Goal: Task Accomplishment & Management: Complete application form

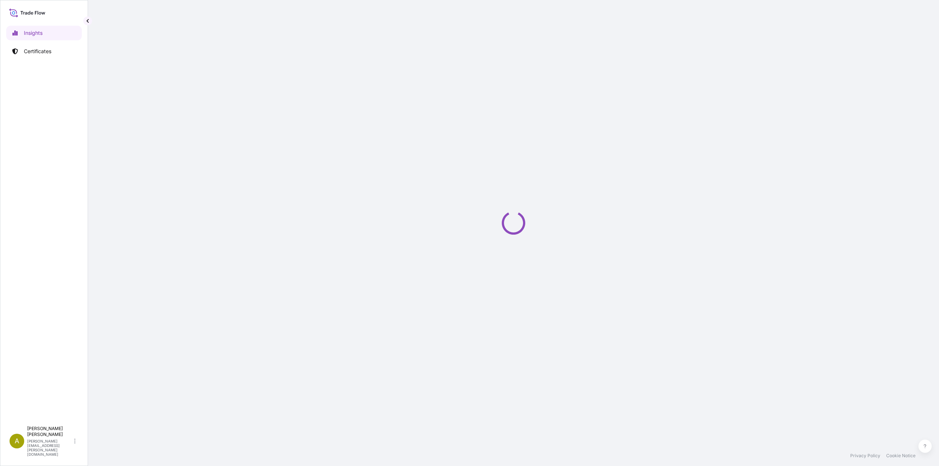
select select "2025"
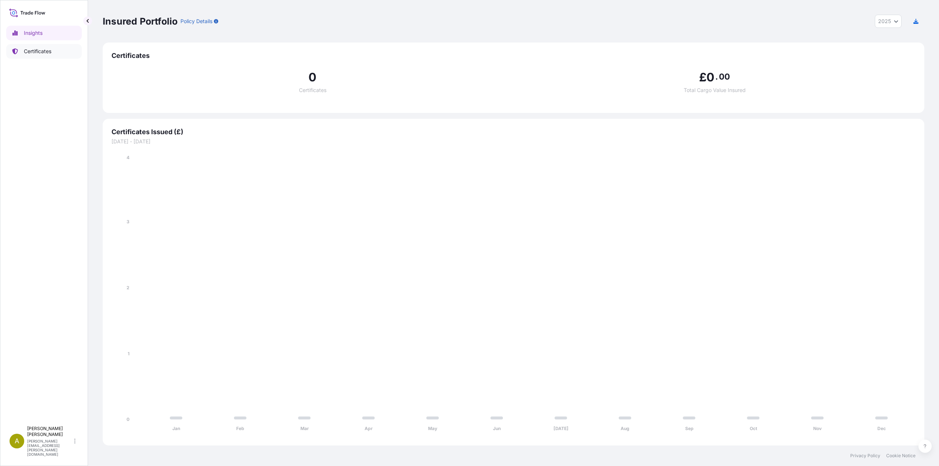
click at [38, 54] on p "Certificates" at bounding box center [38, 51] width 28 height 7
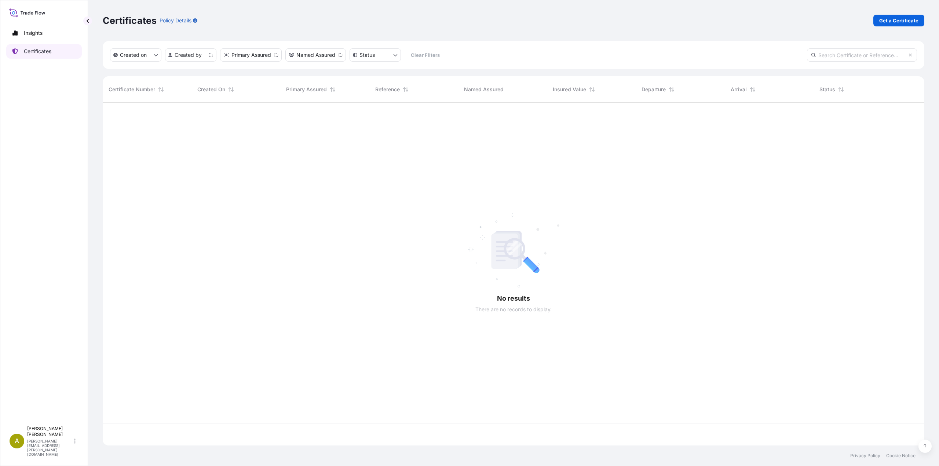
scroll to position [341, 816]
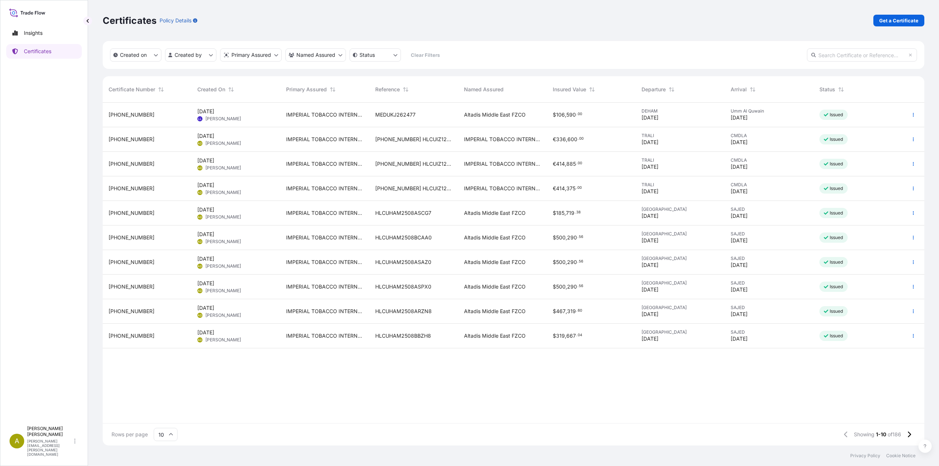
click at [168, 434] on input "10" at bounding box center [166, 434] width 24 height 13
click at [168, 401] on div "25" at bounding box center [166, 399] width 18 height 14
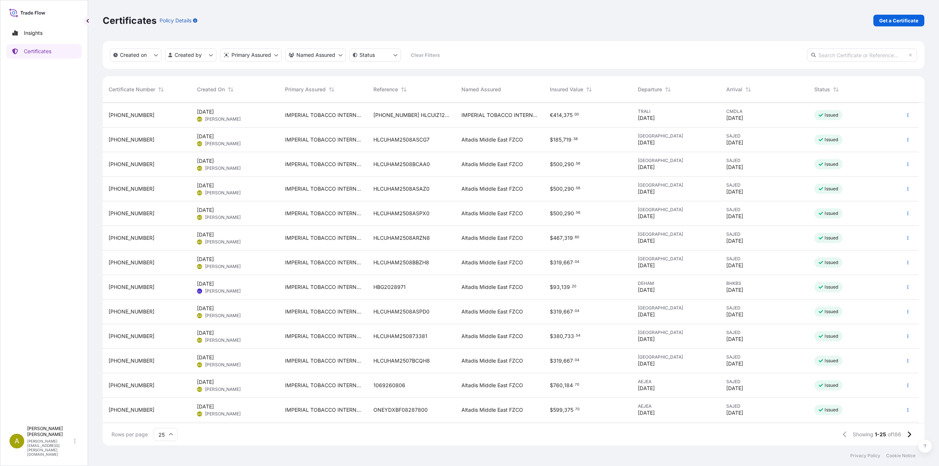
scroll to position [110, 0]
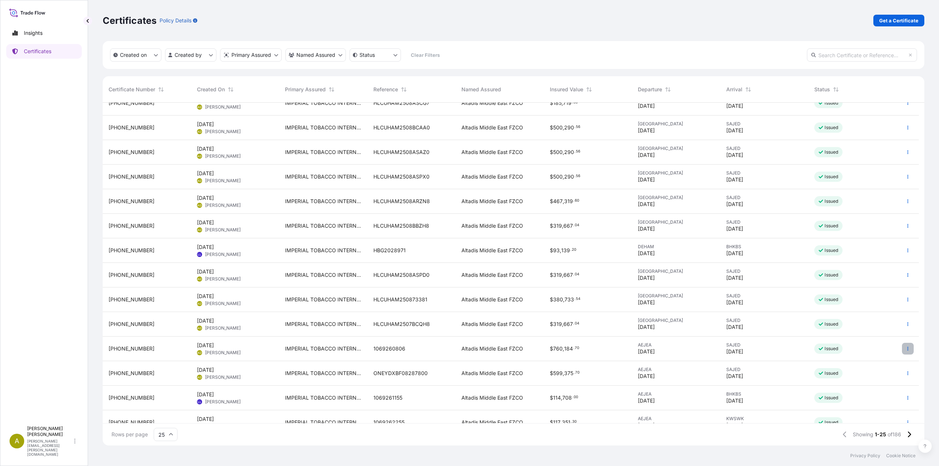
click at [904, 350] on button "button" at bounding box center [908, 349] width 12 height 12
click at [869, 352] on p "Duplicate certificate" at bounding box center [872, 350] width 48 height 7
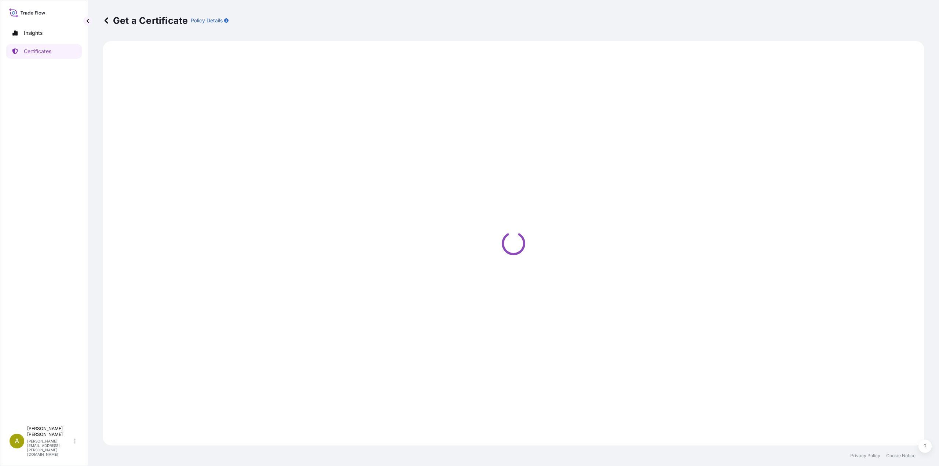
select select "Road / [GEOGRAPHIC_DATA]"
select select "Sea"
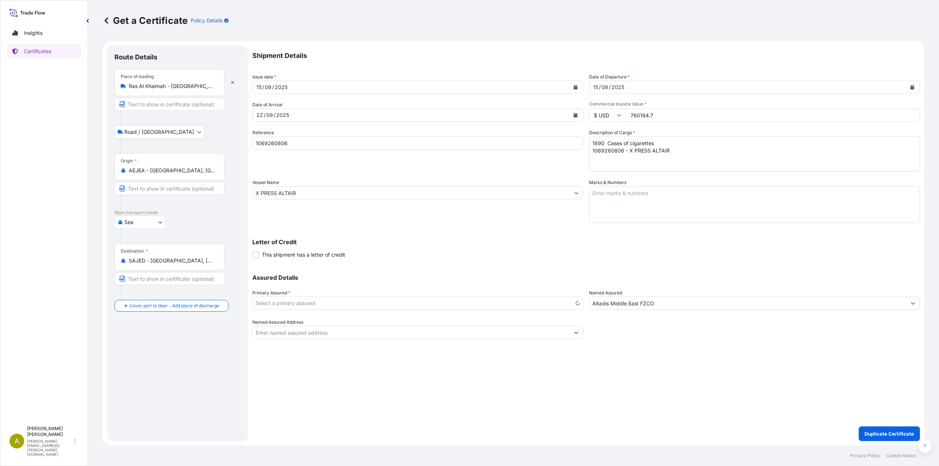
select select "31694"
click at [575, 88] on icon "Calendar" at bounding box center [576, 87] width 4 height 4
click at [346, 108] on icon "Next" at bounding box center [346, 108] width 4 height 4
click at [267, 163] on div "13" at bounding box center [265, 163] width 13 height 13
click at [912, 88] on icon "Calendar" at bounding box center [912, 87] width 4 height 4
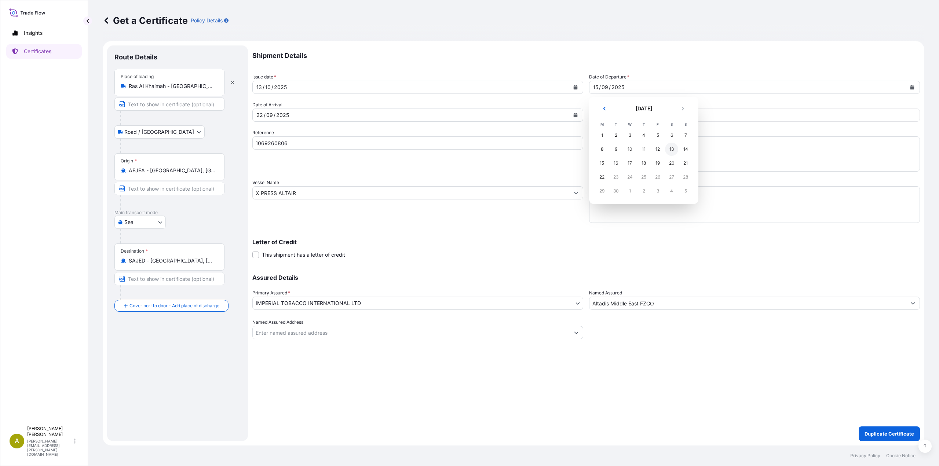
click at [671, 149] on div "13" at bounding box center [671, 149] width 13 height 13
click at [576, 113] on icon "Calendar" at bounding box center [576, 115] width 4 height 4
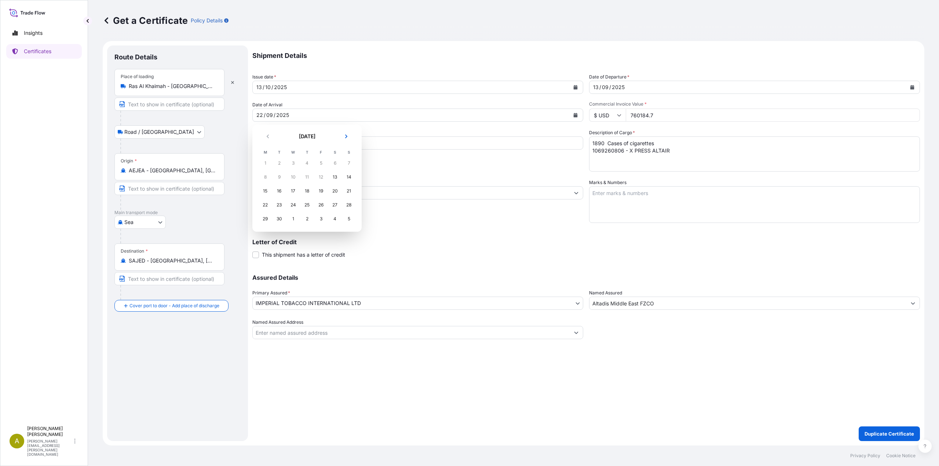
click at [347, 139] on button "Next" at bounding box center [346, 137] width 16 height 12
click at [266, 205] on div "20" at bounding box center [265, 204] width 13 height 13
click at [912, 89] on icon "Calendar" at bounding box center [912, 87] width 4 height 4
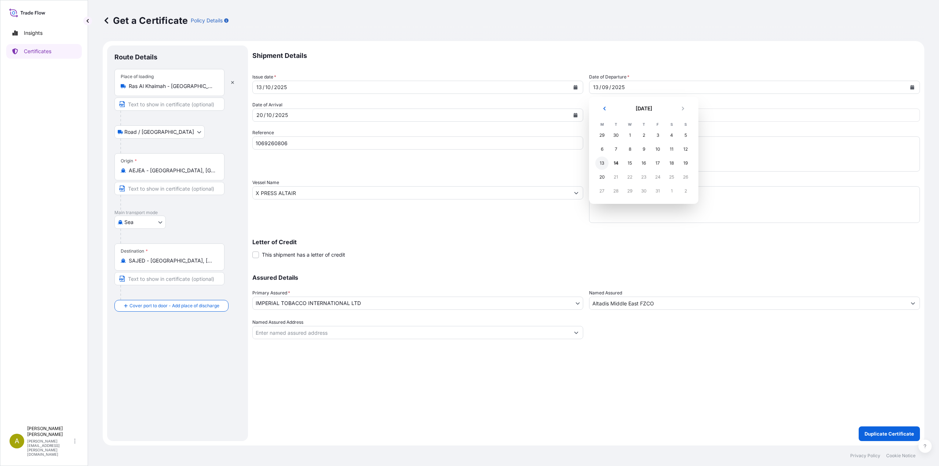
click at [602, 161] on div "13" at bounding box center [601, 163] width 13 height 13
drag, startPoint x: 339, startPoint y: 147, endPoint x: 211, endPoint y: 142, distance: 127.4
click at [211, 142] on form "Route Details Place of loading [GEOGRAPHIC_DATA] / [GEOGRAPHIC_DATA] / Inland O…" at bounding box center [514, 243] width 822 height 405
paste input "763078"
type input "1069763078"
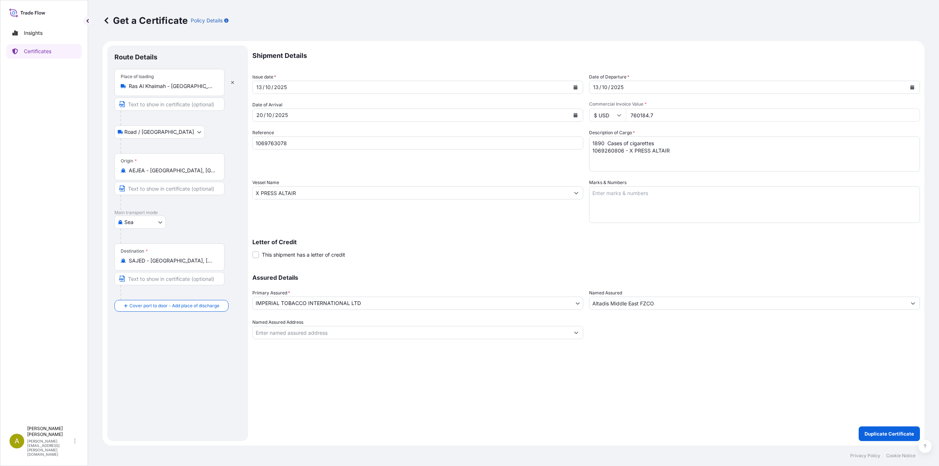
drag, startPoint x: 666, startPoint y: 116, endPoint x: 597, endPoint y: 117, distance: 69.3
click at [597, 117] on div "$ USD 760184.7" at bounding box center [754, 115] width 331 height 13
paste input "83575.10"
type input "783575.10"
drag, startPoint x: 294, startPoint y: 193, endPoint x: 189, endPoint y: 187, distance: 105.8
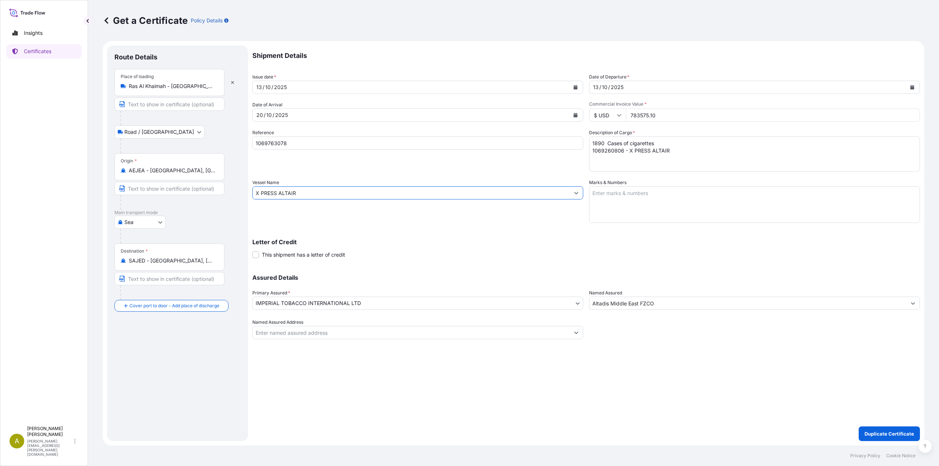
click at [189, 187] on form "Route Details Place of loading [GEOGRAPHIC_DATA] / [GEOGRAPHIC_DATA] / Inland O…" at bounding box center [514, 243] width 822 height 405
paste input "WAN HAI 501"
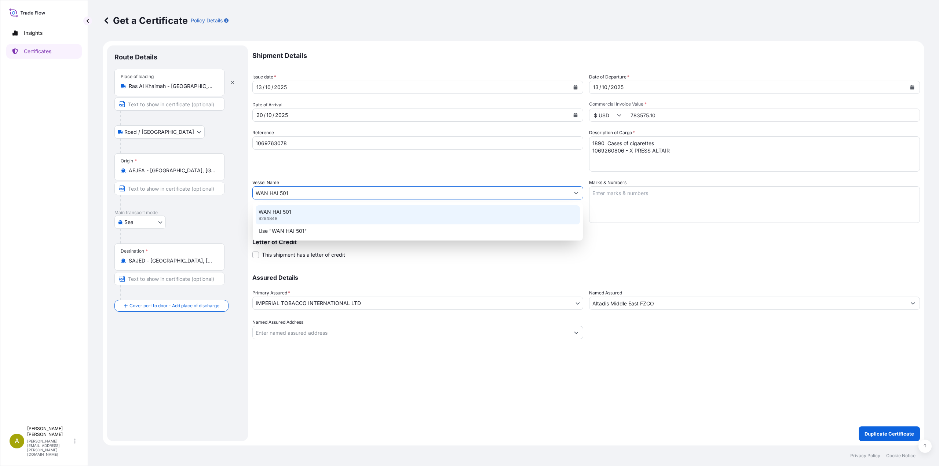
click at [285, 214] on p "WAN HAI 501" at bounding box center [275, 211] width 33 height 7
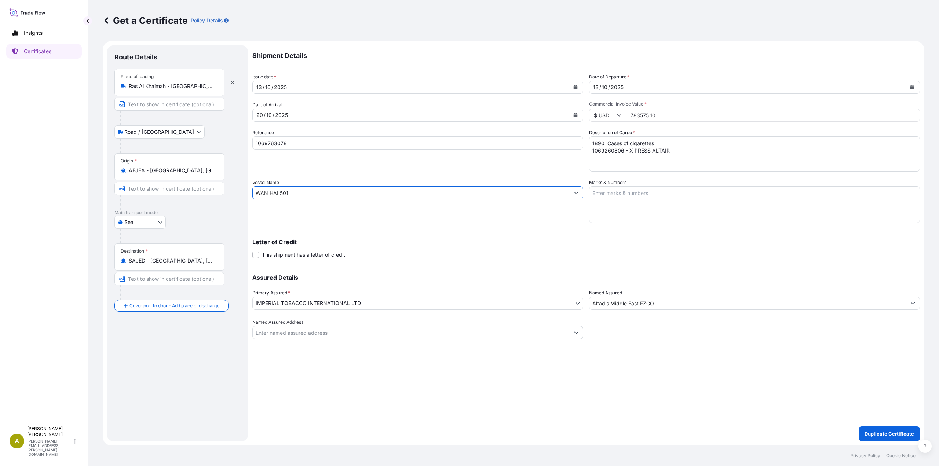
type input "WAN HAI 501"
drag, startPoint x: 674, startPoint y: 155, endPoint x: 546, endPoint y: 133, distance: 129.9
click at [546, 133] on div "Shipment Details Issue date * [DATE] Date of Departure * [DATE] Date of Arrival…" at bounding box center [586, 192] width 668 height 294
paste textarea "763078 - WAN HAI 501"
type textarea "1890 Cases of cigarettes 1069763078 - WAN HAI 501"
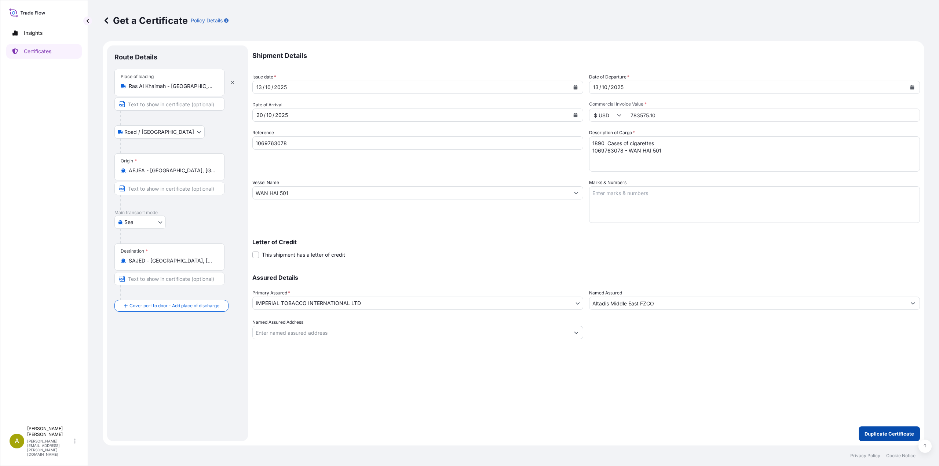
click at [882, 435] on p "Duplicate Certificate" at bounding box center [889, 433] width 50 height 7
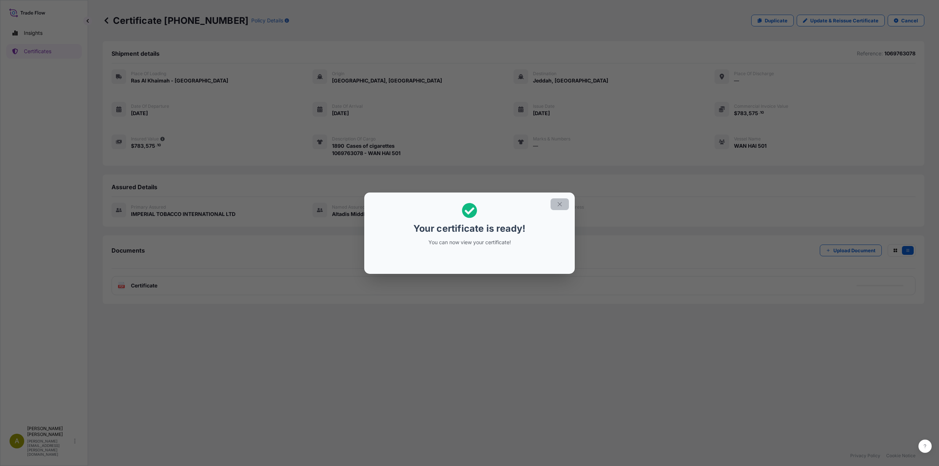
click at [558, 205] on icon "button" at bounding box center [559, 204] width 7 height 7
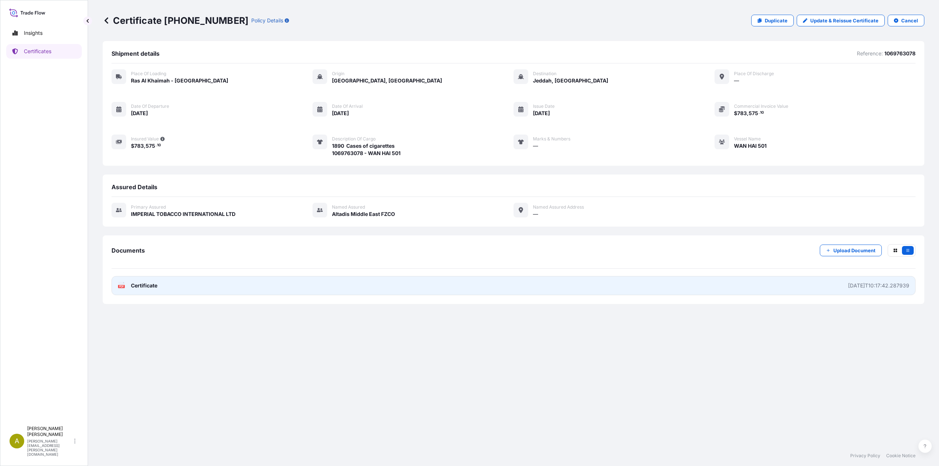
click at [146, 286] on span "Certificate" at bounding box center [144, 285] width 26 height 7
